Goal: Task Accomplishment & Management: Complete application form

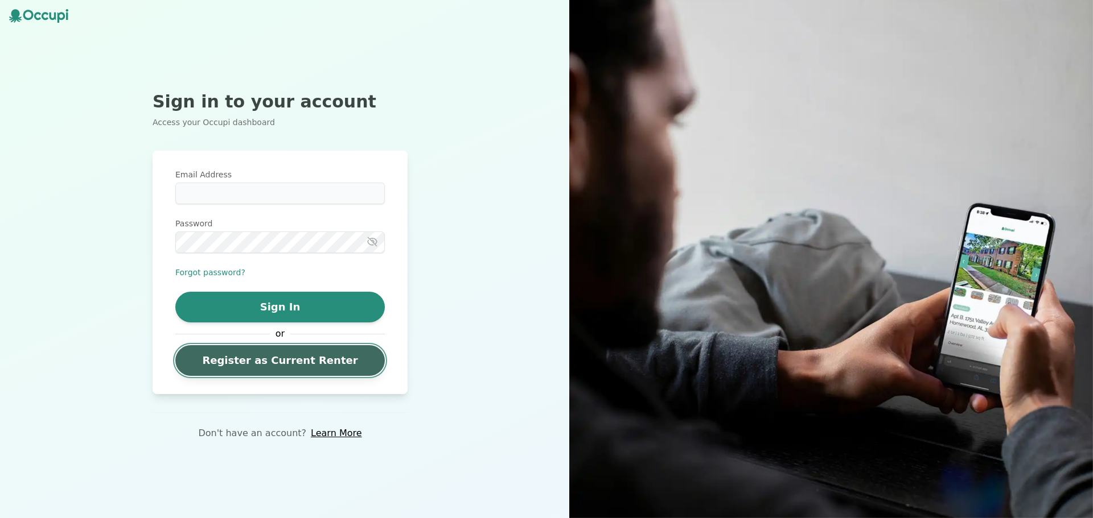
click at [284, 369] on link "Register as Current Renter" at bounding box center [279, 360] width 209 height 31
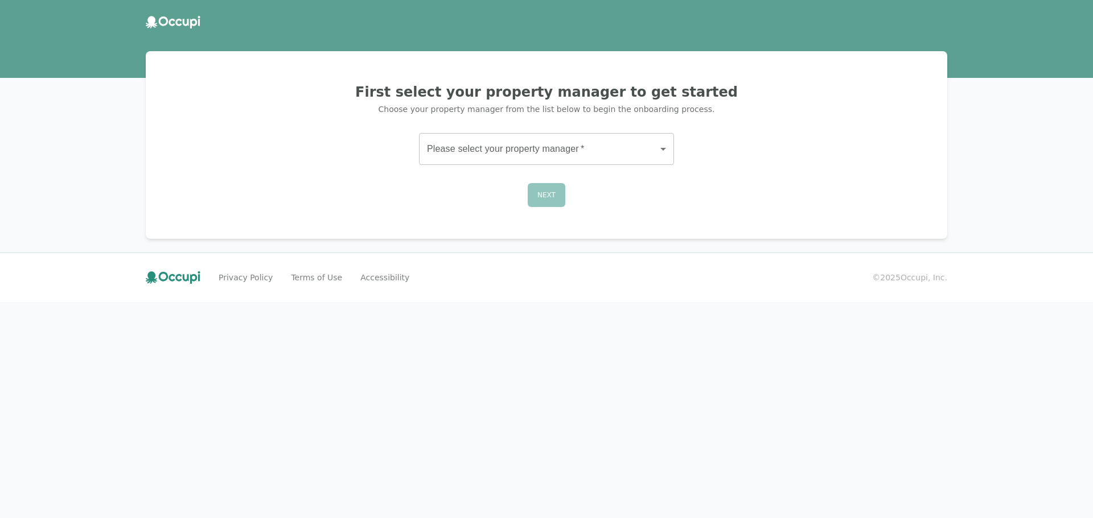
click at [636, 146] on body "First select your property manager to get started Choose your property manager …" at bounding box center [546, 259] width 1093 height 518
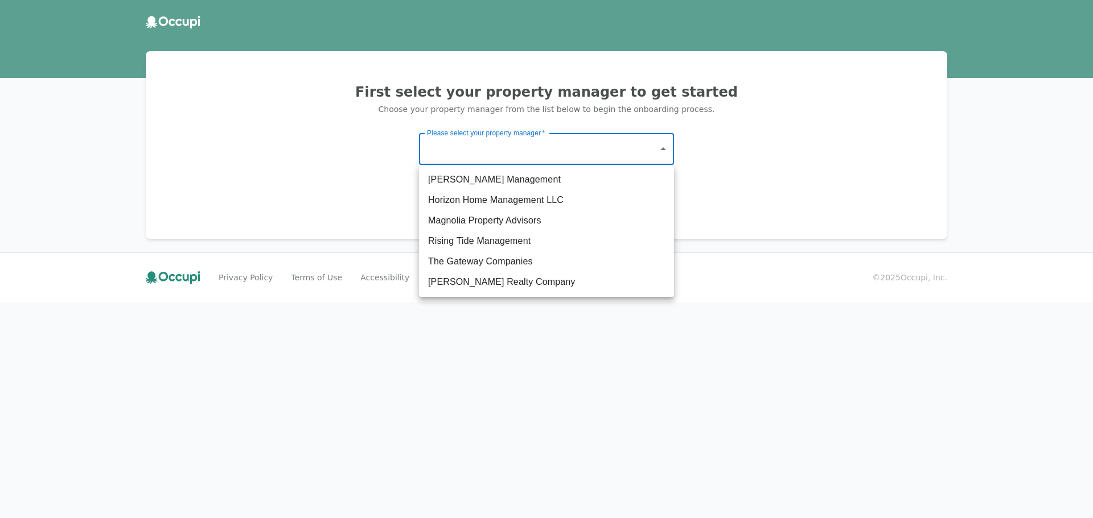
click at [512, 257] on li "The Gateway Companies" at bounding box center [546, 262] width 255 height 20
type input "**********"
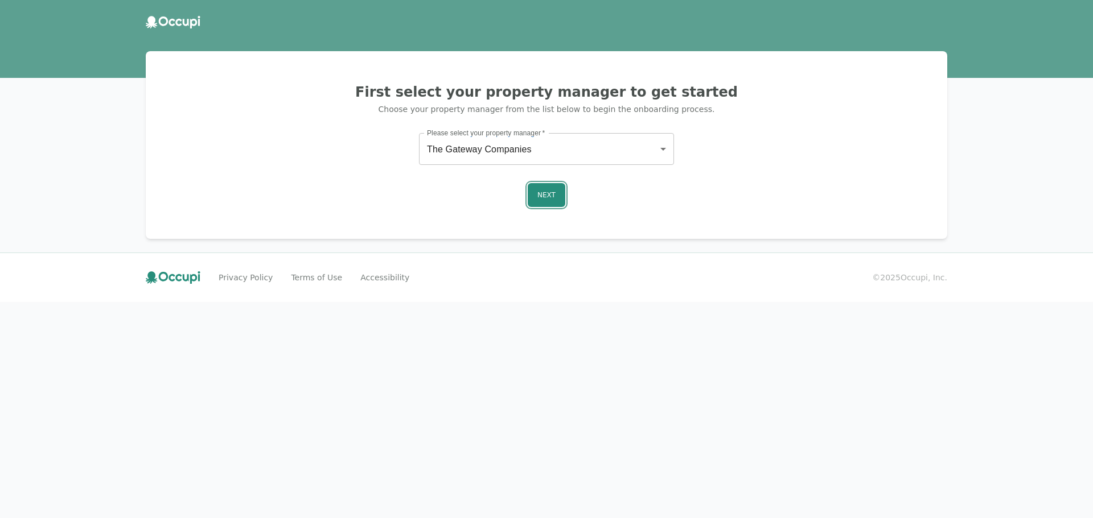
click at [550, 204] on button "Next" at bounding box center [547, 195] width 38 height 24
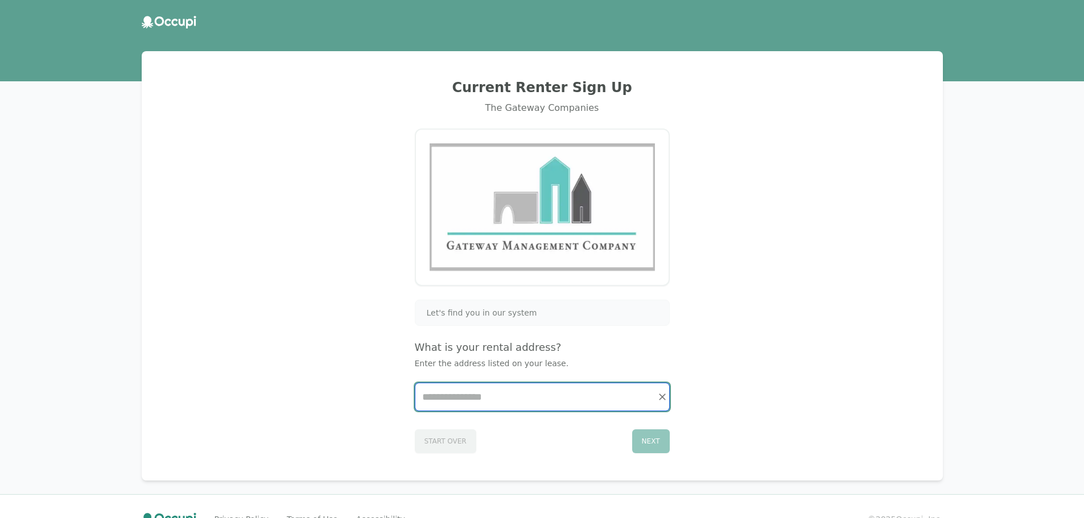
click at [534, 405] on input "Start typing..." at bounding box center [542, 397] width 254 height 27
type input "*"
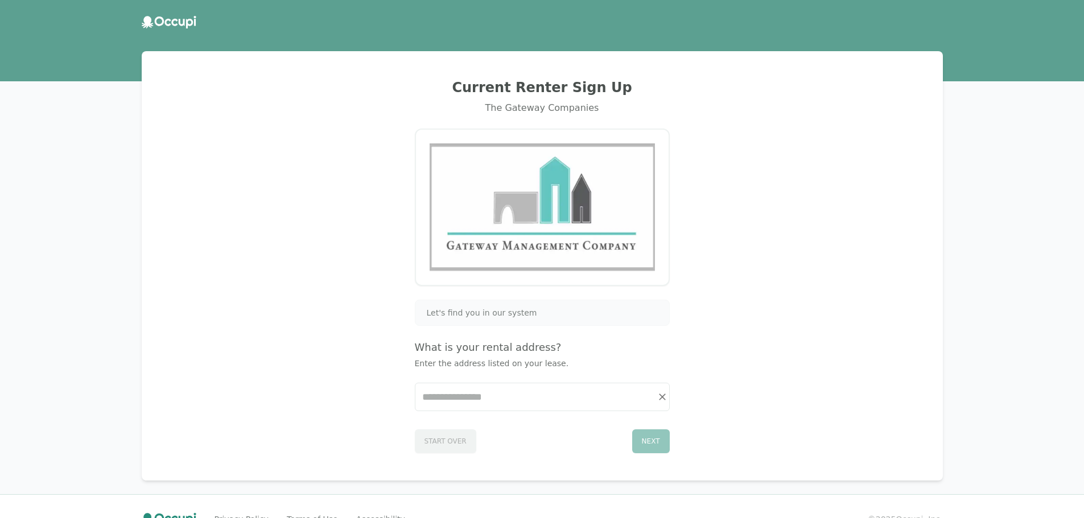
click at [543, 298] on div "Current Renter Sign Up The Gateway Companies Let's find you in our system What …" at bounding box center [542, 266] width 774 height 402
click at [541, 311] on div "Let's find you in our system" at bounding box center [542, 312] width 240 height 11
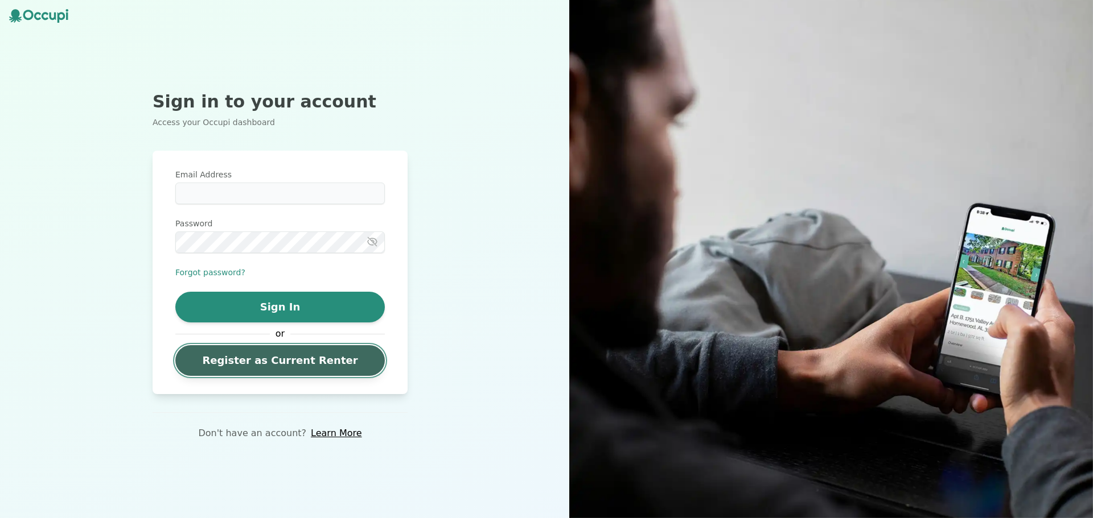
click at [242, 366] on link "Register as Current Renter" at bounding box center [279, 360] width 209 height 31
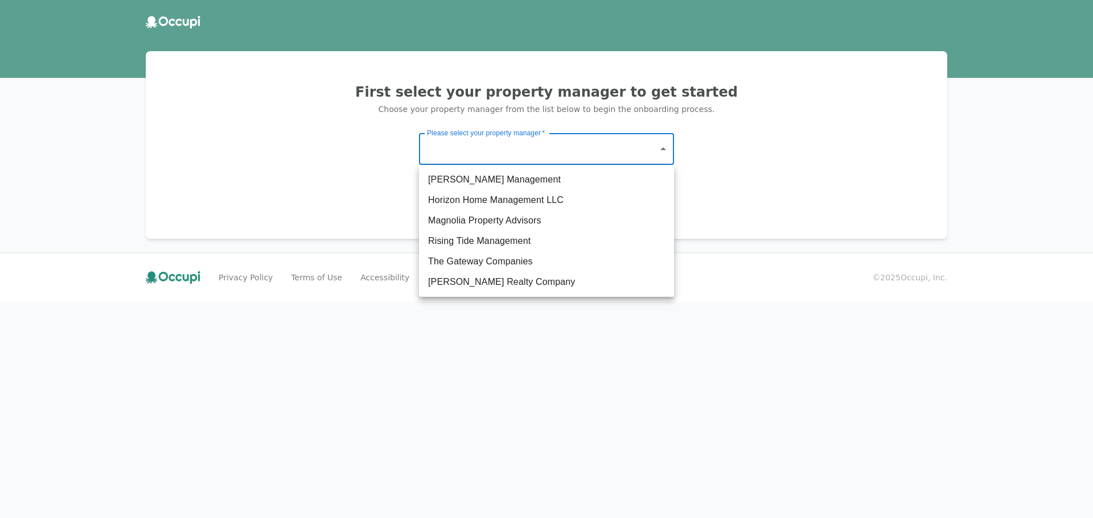
click at [444, 158] on body "First select your property manager to get started Choose your property manager …" at bounding box center [546, 259] width 1093 height 518
click at [429, 382] on div at bounding box center [546, 259] width 1093 height 518
